Goal: Feedback & Contribution: Leave review/rating

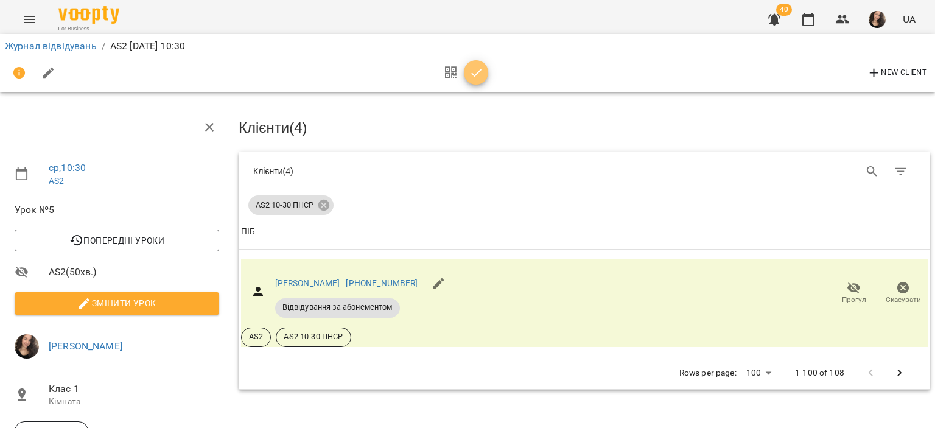
click at [476, 75] on icon "button" at bounding box center [476, 73] width 10 height 8
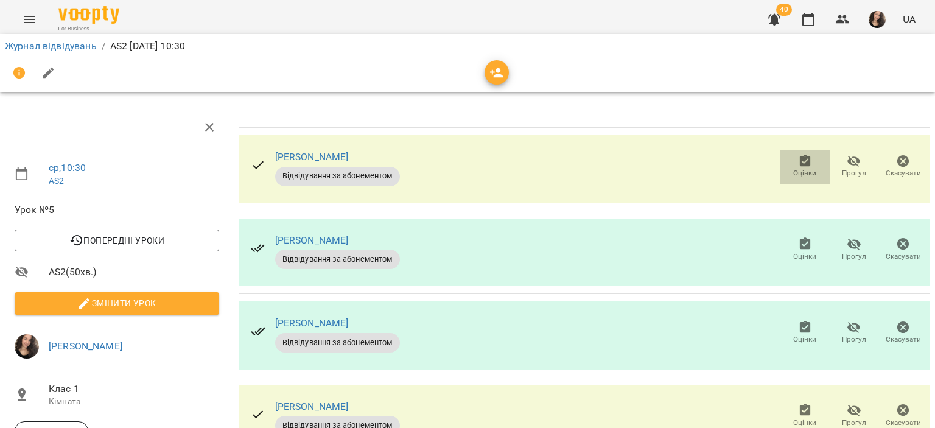
click at [799, 174] on span "Оцінки" at bounding box center [805, 173] width 23 height 10
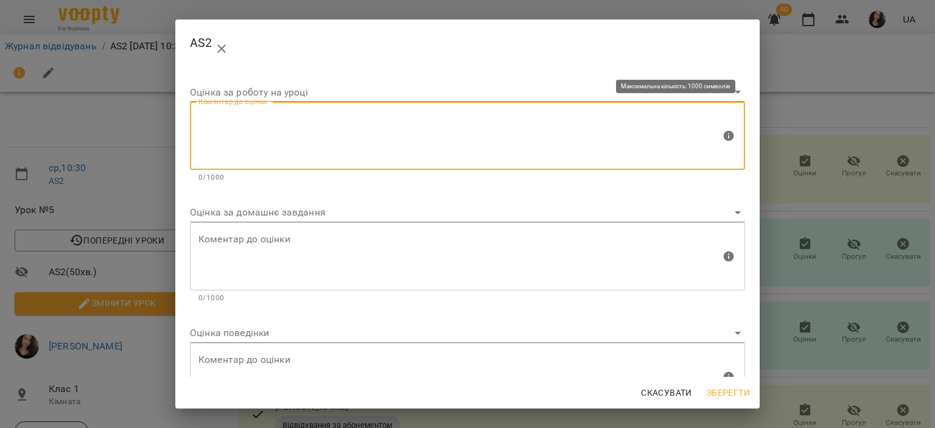
click at [337, 146] on textarea at bounding box center [460, 136] width 523 height 46
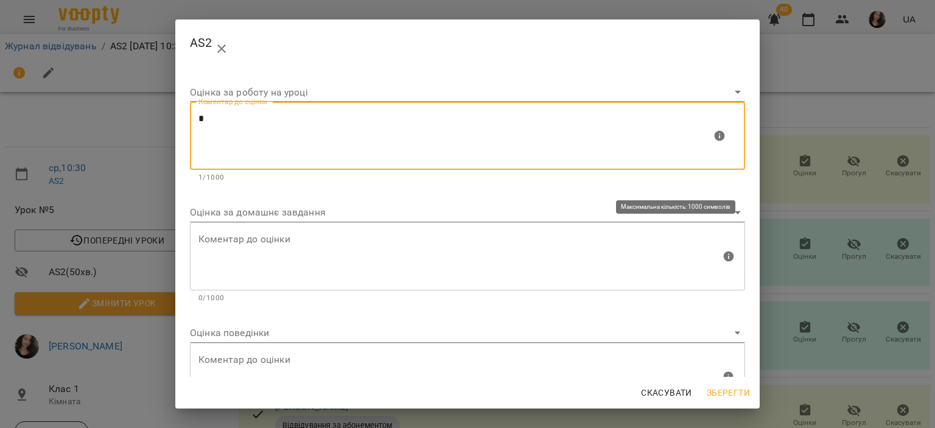
type textarea "*"
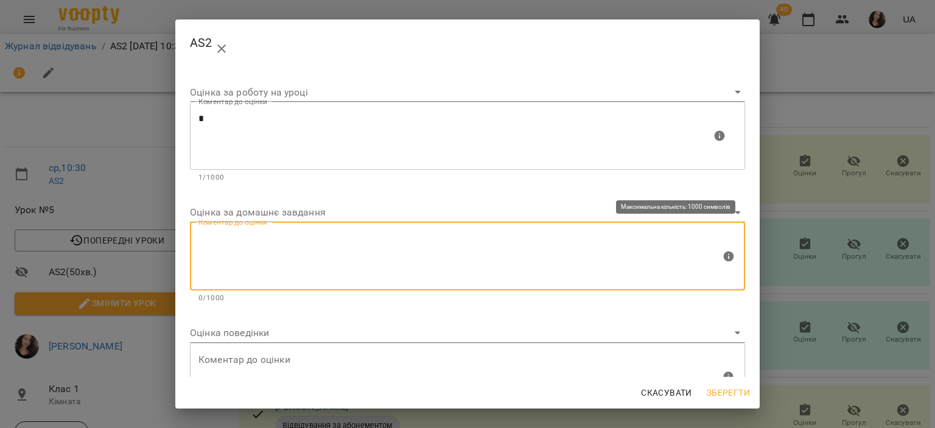
click at [256, 248] on textarea at bounding box center [460, 256] width 523 height 46
type textarea "*"
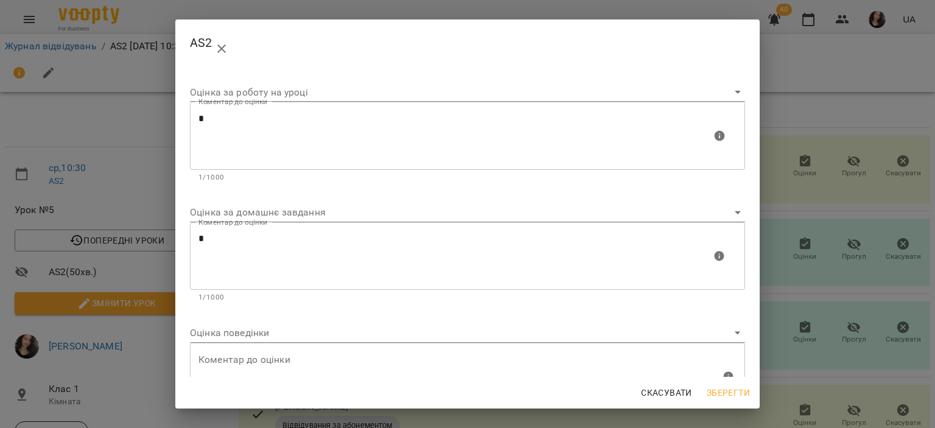
click at [719, 381] on div "Скасувати Зберегти" at bounding box center [467, 393] width 585 height 32
click at [722, 389] on span "Зберегти" at bounding box center [728, 393] width 43 height 15
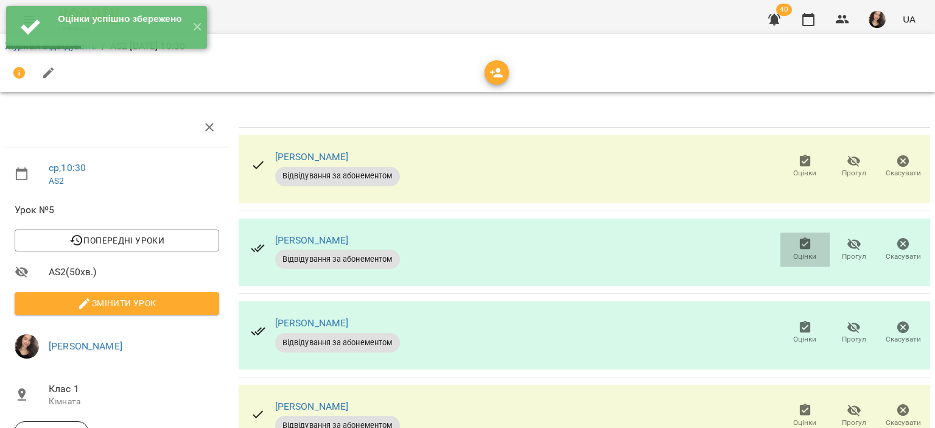
click at [799, 250] on icon "button" at bounding box center [805, 244] width 15 height 15
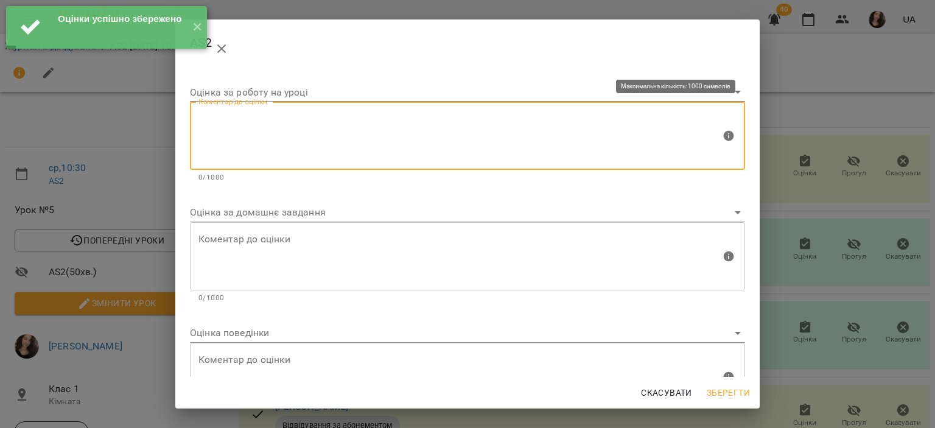
click at [409, 124] on textarea at bounding box center [460, 136] width 523 height 46
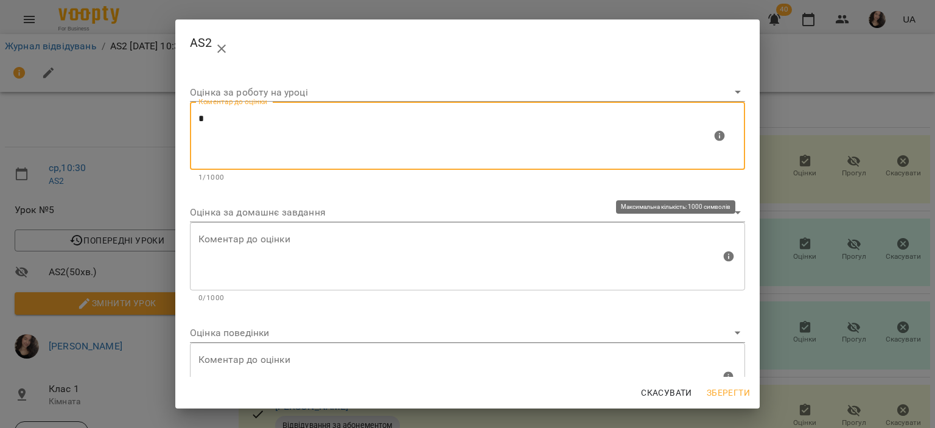
type textarea "*"
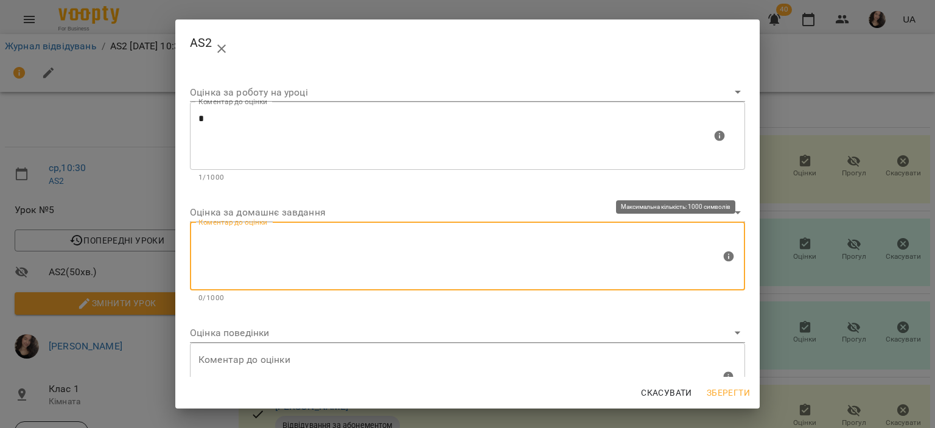
click at [277, 239] on textarea at bounding box center [460, 256] width 523 height 46
type textarea "*"
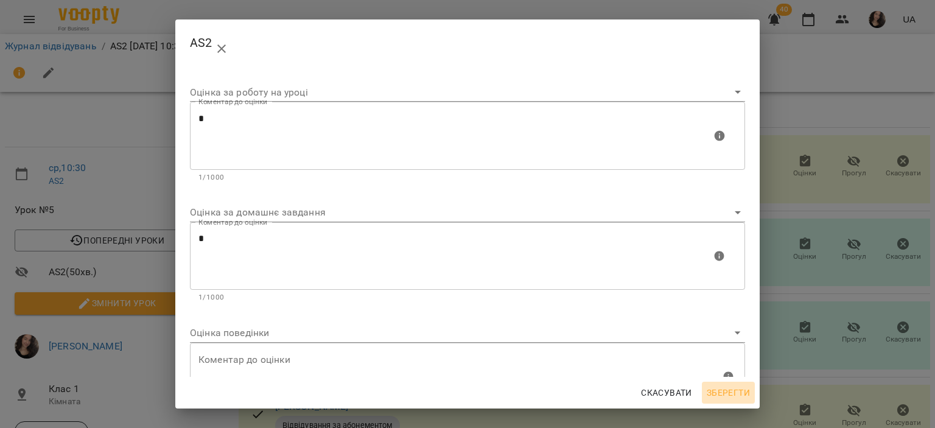
click at [720, 396] on span "Зберегти" at bounding box center [728, 393] width 43 height 15
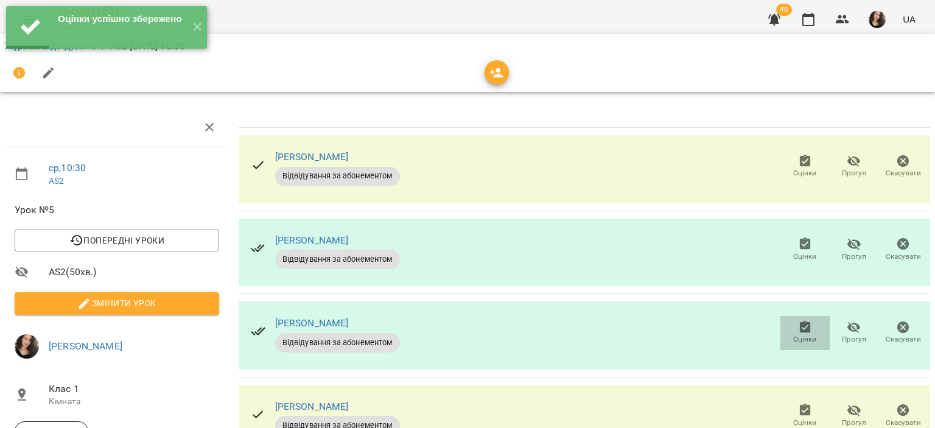
click at [798, 326] on icon "button" at bounding box center [805, 327] width 15 height 15
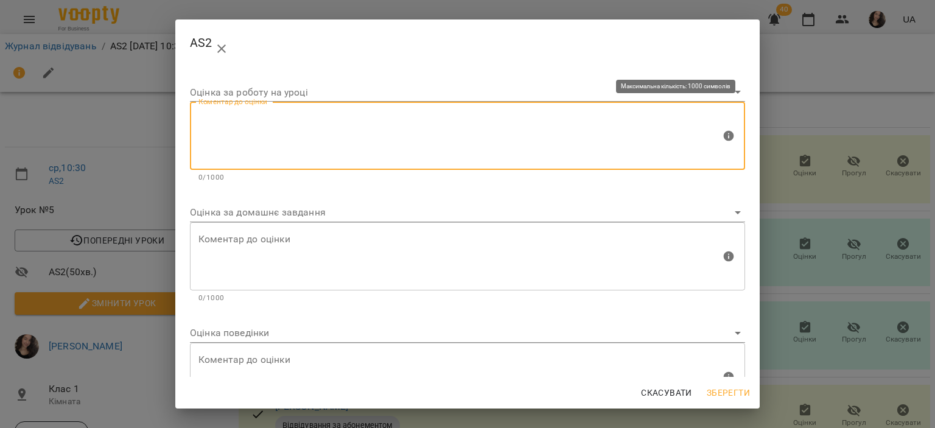
click at [384, 116] on textarea at bounding box center [460, 136] width 523 height 46
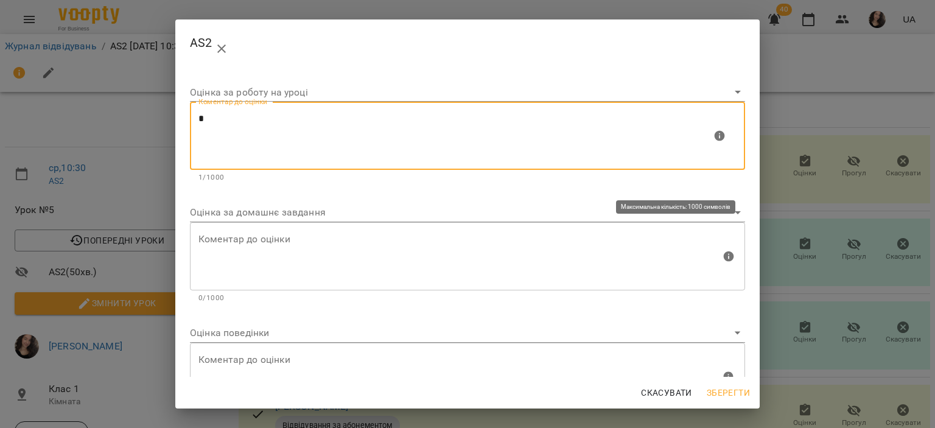
type textarea "*"
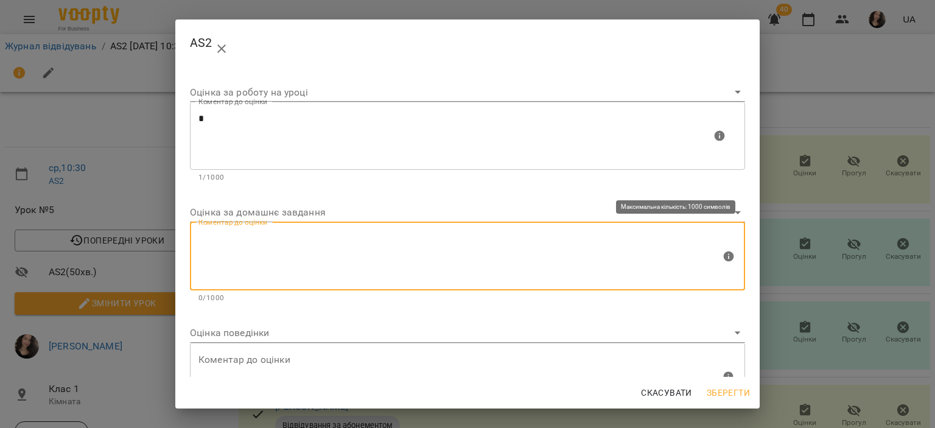
click at [276, 239] on textarea at bounding box center [460, 256] width 523 height 46
type textarea "*"
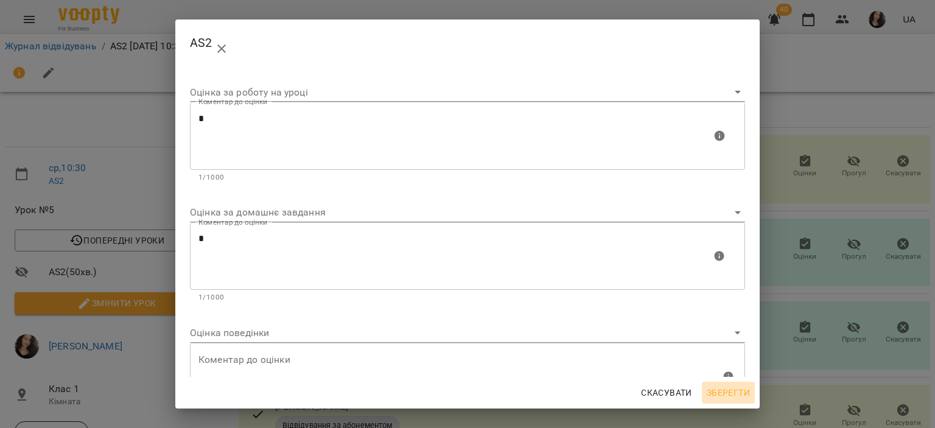
click at [725, 389] on span "Зберегти" at bounding box center [728, 393] width 43 height 15
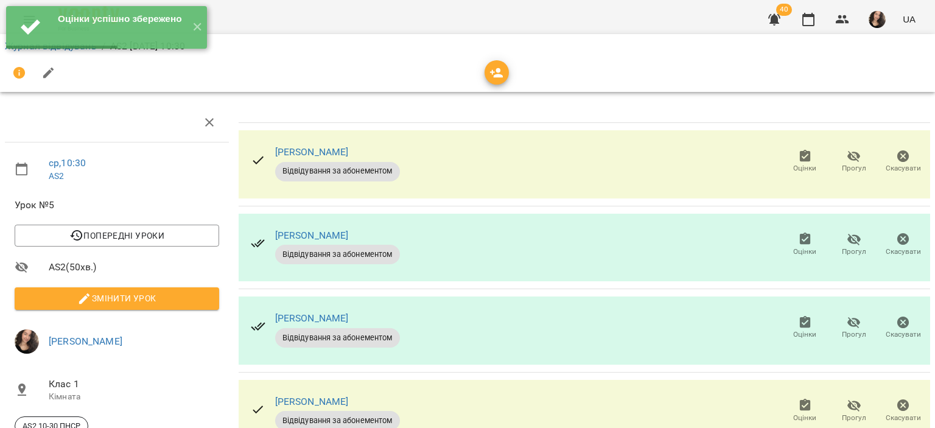
scroll to position [99, 0]
click at [800, 399] on icon "button" at bounding box center [805, 405] width 11 height 12
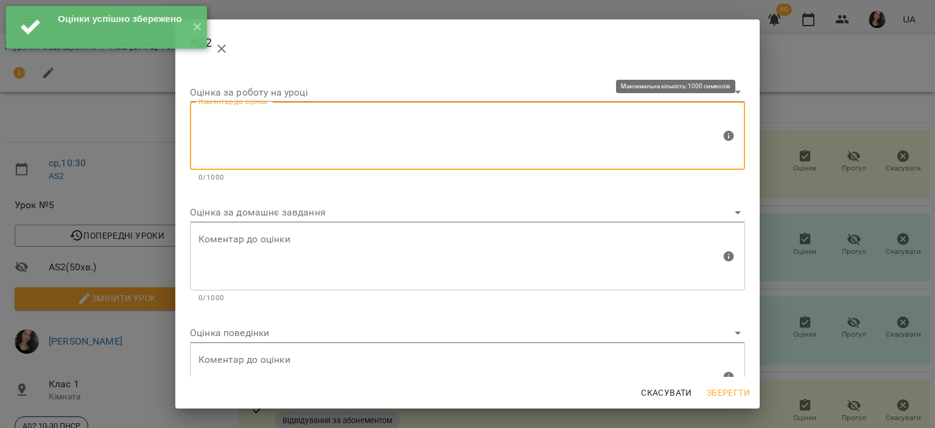
click at [326, 141] on textarea at bounding box center [460, 136] width 523 height 46
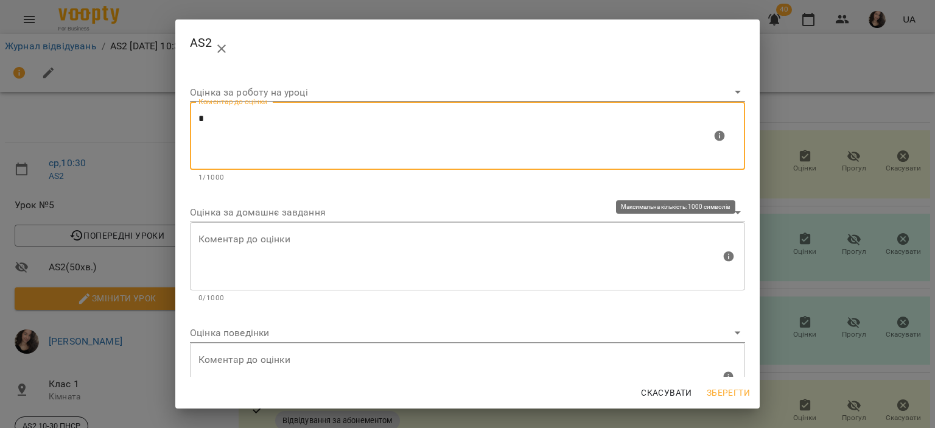
type textarea "*"
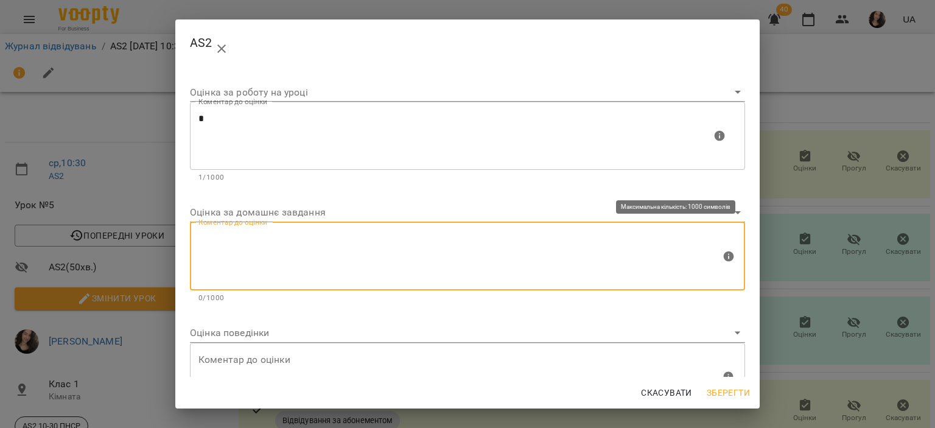
click at [248, 267] on textarea at bounding box center [460, 256] width 523 height 46
type textarea "*"
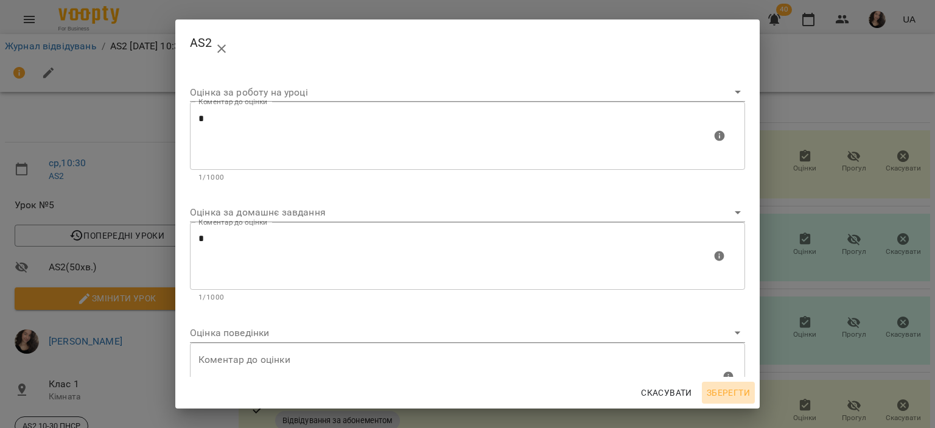
click at [707, 389] on span "Зберегти" at bounding box center [728, 393] width 43 height 15
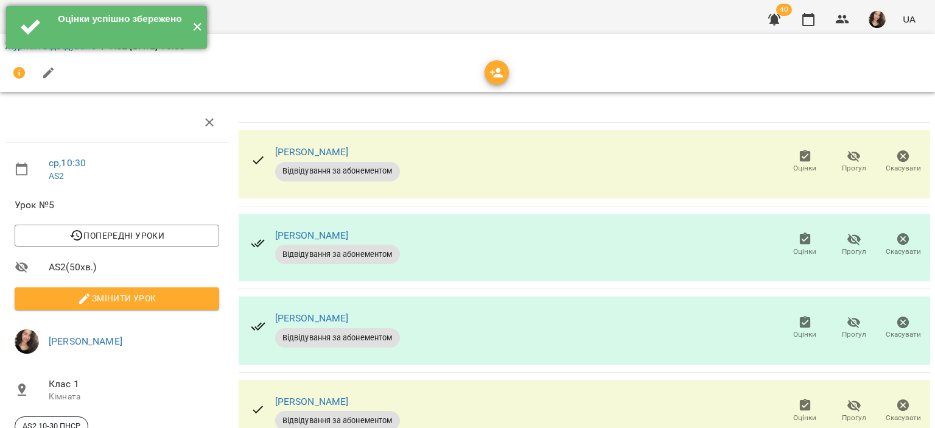
click at [194, 28] on button "✕" at bounding box center [197, 27] width 20 height 43
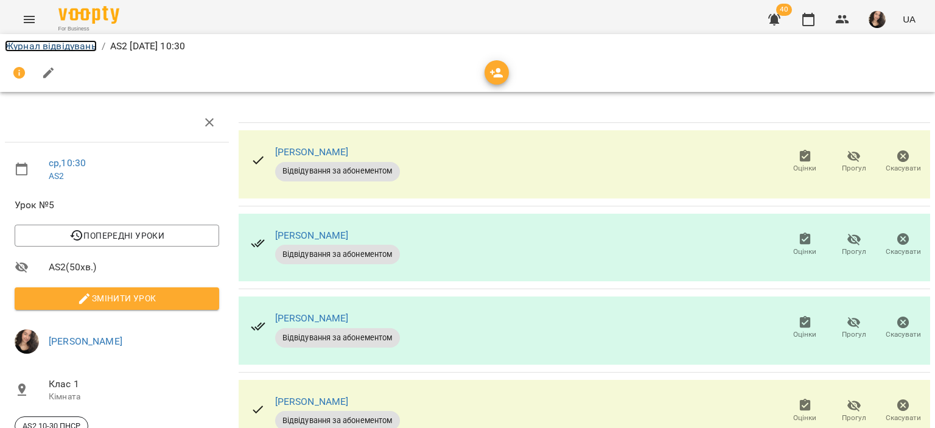
click at [65, 49] on link "Журнал відвідувань" at bounding box center [51, 46] width 92 height 12
